Goal: Check status: Check status

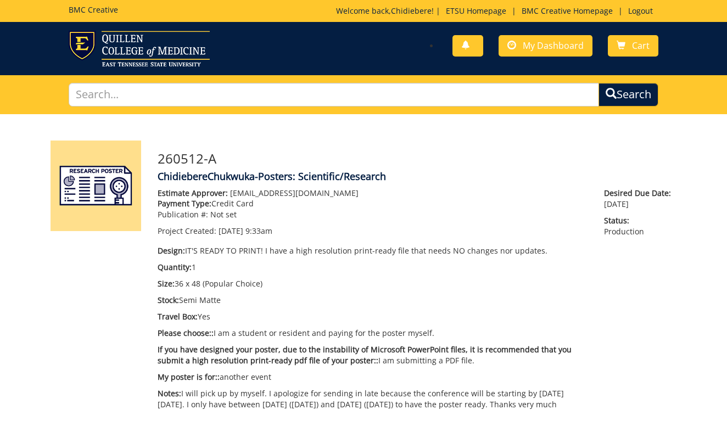
click at [93, 175] on img at bounding box center [96, 186] width 91 height 91
click at [540, 45] on span "My Dashboard" at bounding box center [553, 46] width 61 height 12
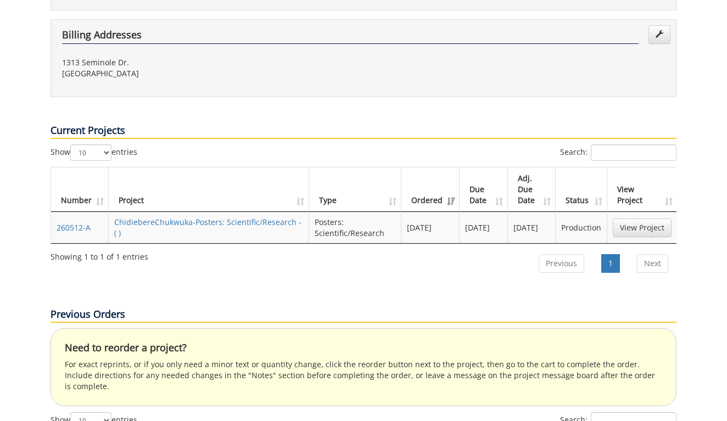
scroll to position [341, 0]
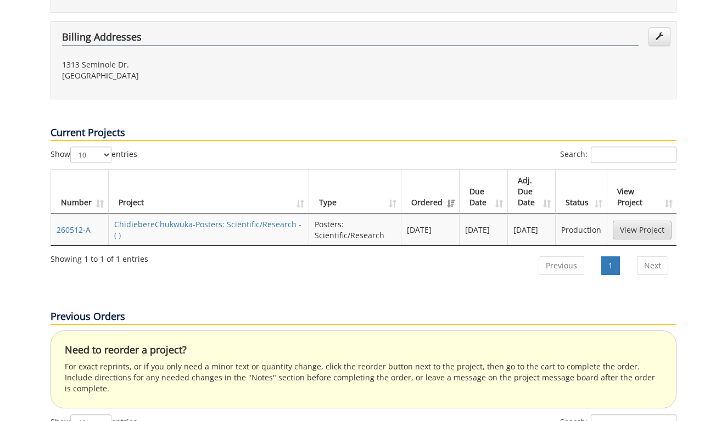
click at [623, 221] on link "View Project" at bounding box center [642, 230] width 59 height 19
click at [219, 219] on link "ChidiebereChukwuka-Posters: Scientific/Research - ( )" at bounding box center [207, 229] width 187 height 21
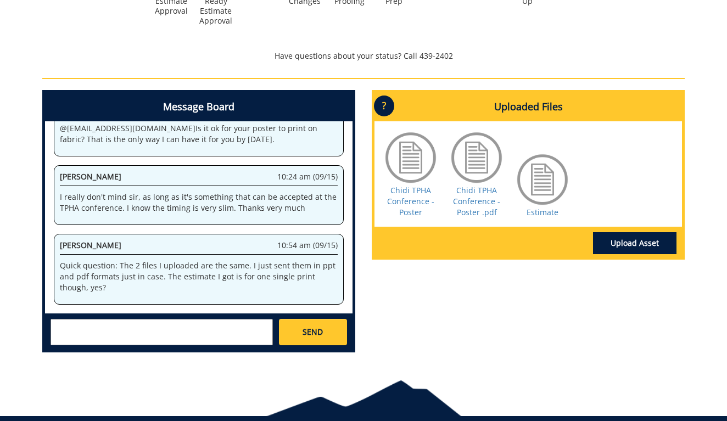
scroll to position [465, 0]
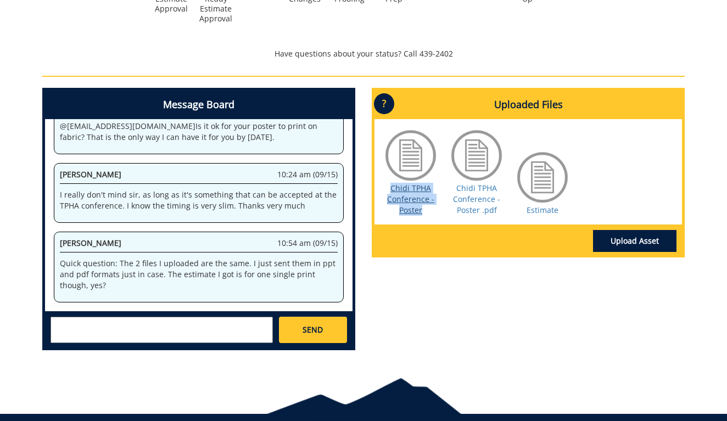
click at [410, 203] on link "Chidi TPHA Conference -Poster" at bounding box center [410, 199] width 47 height 32
click at [386, 114] on p "?" at bounding box center [384, 103] width 20 height 21
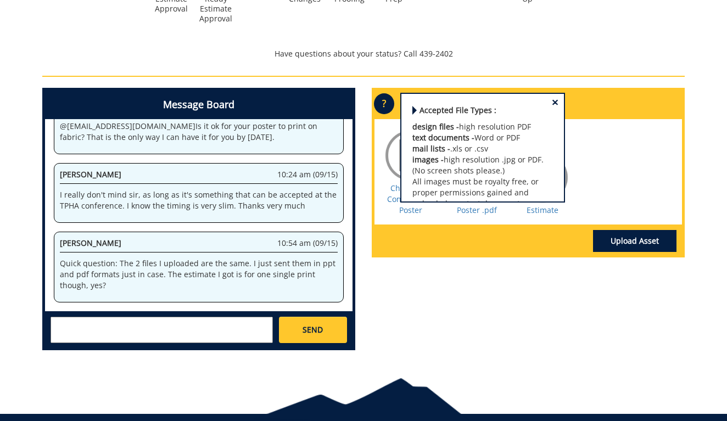
click at [386, 114] on p "?" at bounding box center [384, 103] width 20 height 21
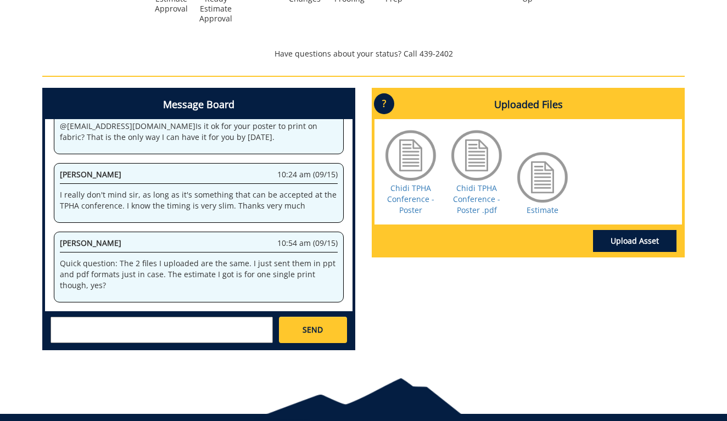
click at [609, 252] on link "Upload Asset" at bounding box center [634, 241] width 83 height 22
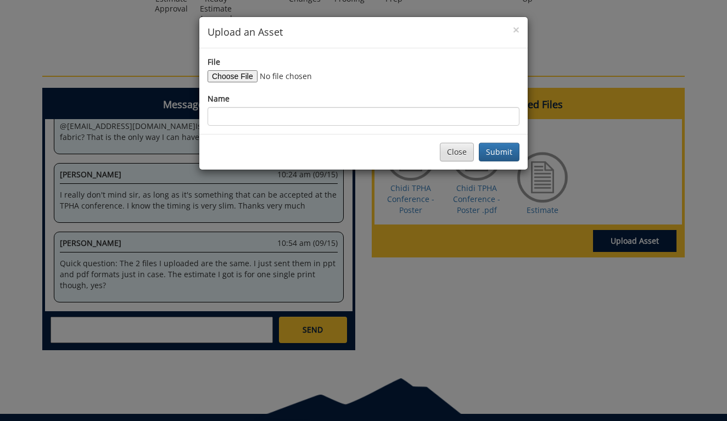
click at [459, 143] on button "Close" at bounding box center [457, 152] width 34 height 19
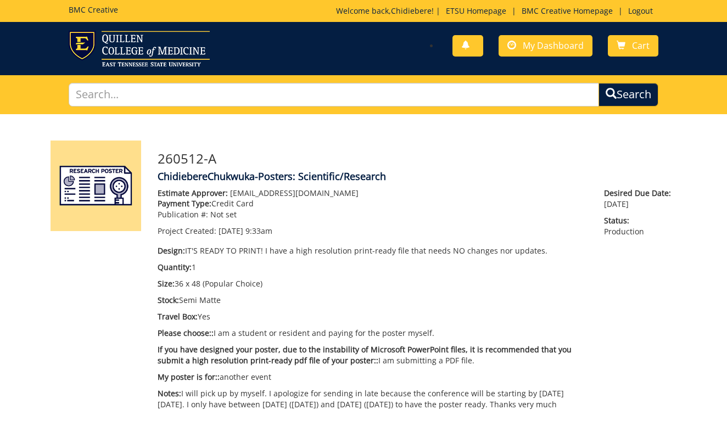
scroll to position [0, 0]
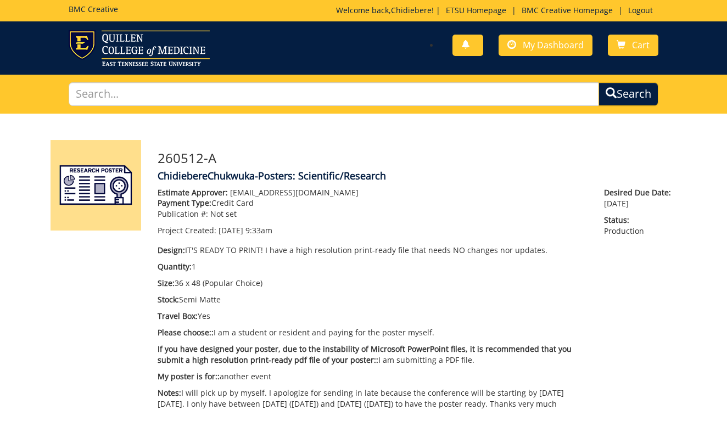
scroll to position [1, 0]
